Goal: Contribute content: Contribute content

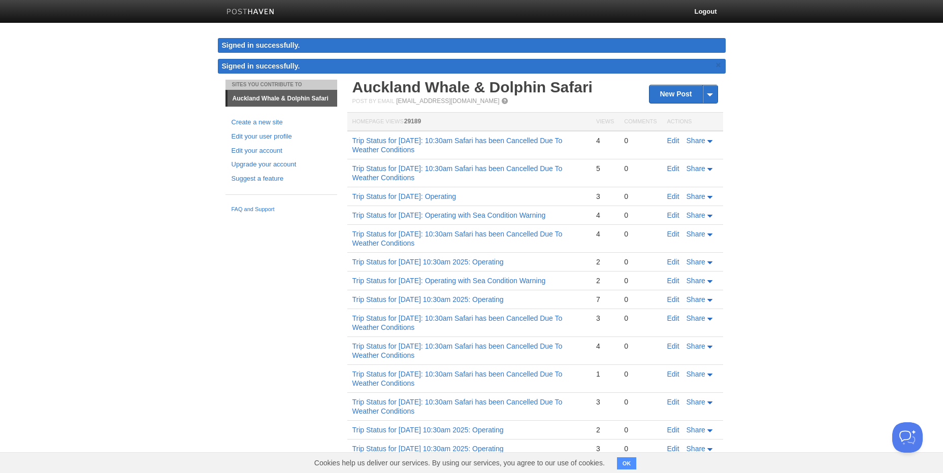
drag, startPoint x: 490, startPoint y: 151, endPoint x: 349, endPoint y: 138, distance: 142.2
click at [349, 138] on td "Trip Status for [DATE]: 10:30am Safari has been Cancelled Due To Weather Condit…" at bounding box center [469, 145] width 244 height 28
copy link "Trip Status for [DATE]: 10:30am Safari has been Cancelled Due To Weather Condit…"
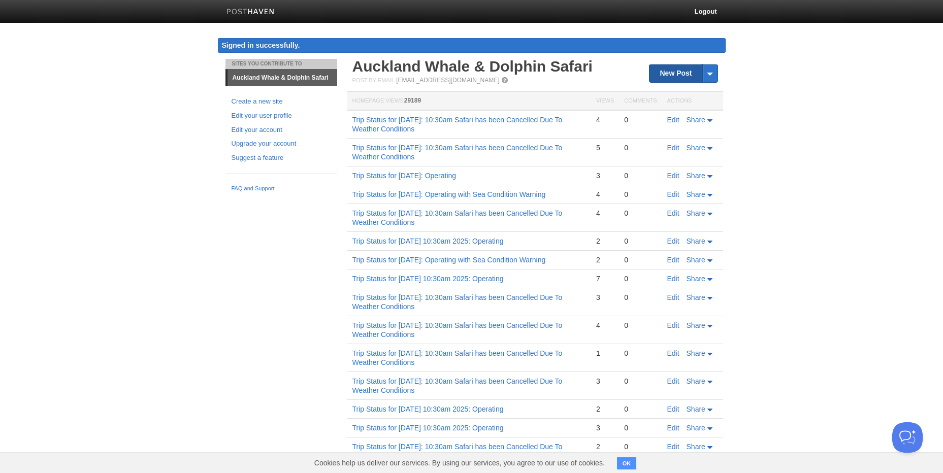
click at [658, 73] on link "New Post" at bounding box center [683, 73] width 68 height 18
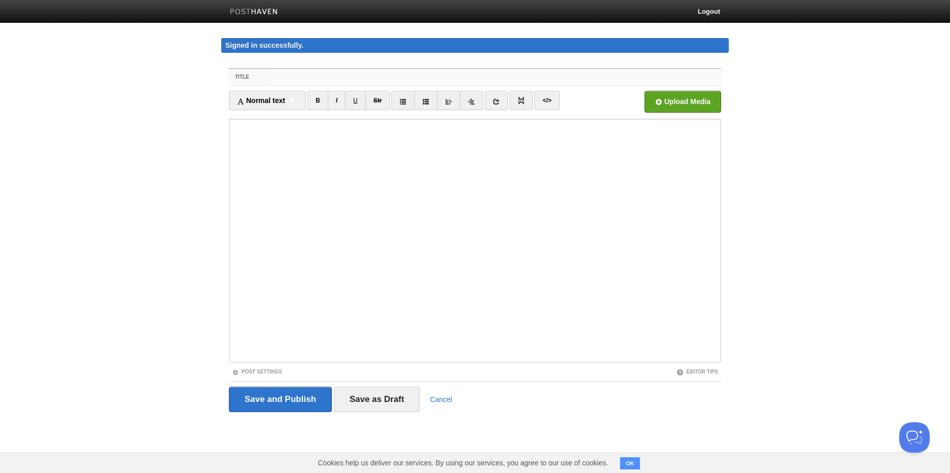
paste input "Trip Status for [DATE]: 10:30am Safari has been Cancelled Due To Weather Condit…"
drag, startPoint x: 353, startPoint y: 73, endPoint x: 326, endPoint y: 72, distance: 26.9
click at [326, 72] on input "Trip Status for [DATE]: 10:30am Safari has been Cancelled Due To Weather Condit…" at bounding box center [495, 77] width 451 height 16
click at [377, 78] on input "Trip Status for [DATE]: 10:30am Safari has been Cancelled Due To Weather Condit…" at bounding box center [495, 77] width 451 height 16
drag, startPoint x: 682, startPoint y: 74, endPoint x: 177, endPoint y: 20, distance: 508.4
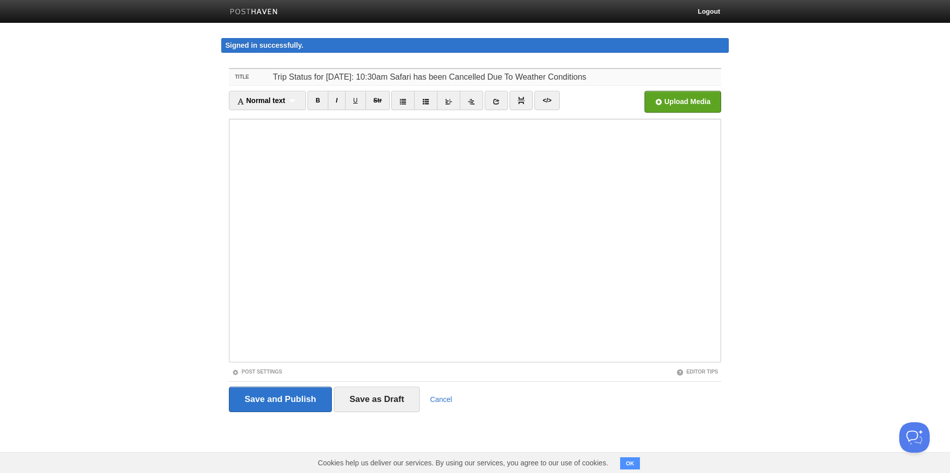
click at [177, 20] on body "Logout Signed in successfully. Signed in successfully. × Sites You Contribute T…" at bounding box center [475, 225] width 950 height 450
type input "Trip Status for [DATE]: 10:30am Safari has been Cancelled Due To Weather Condit…"
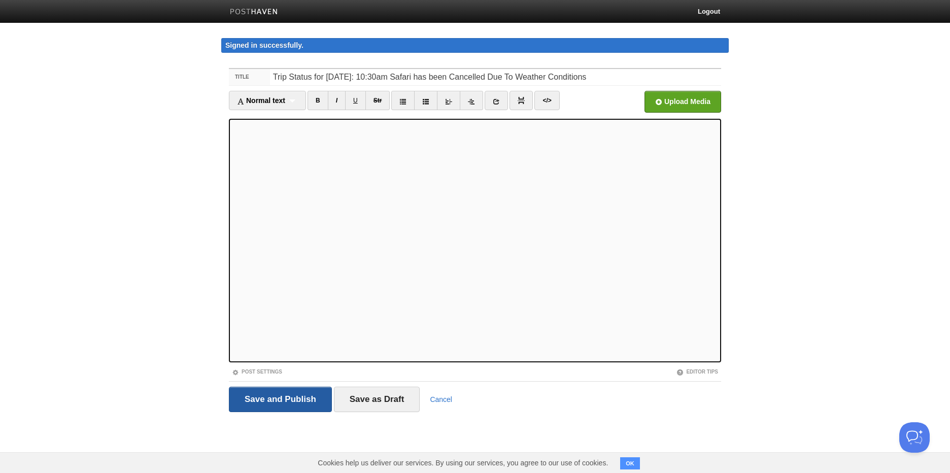
click at [280, 403] on input "Save and Publish" at bounding box center [280, 399] width 103 height 25
